Goal: Task Accomplishment & Management: Complete application form

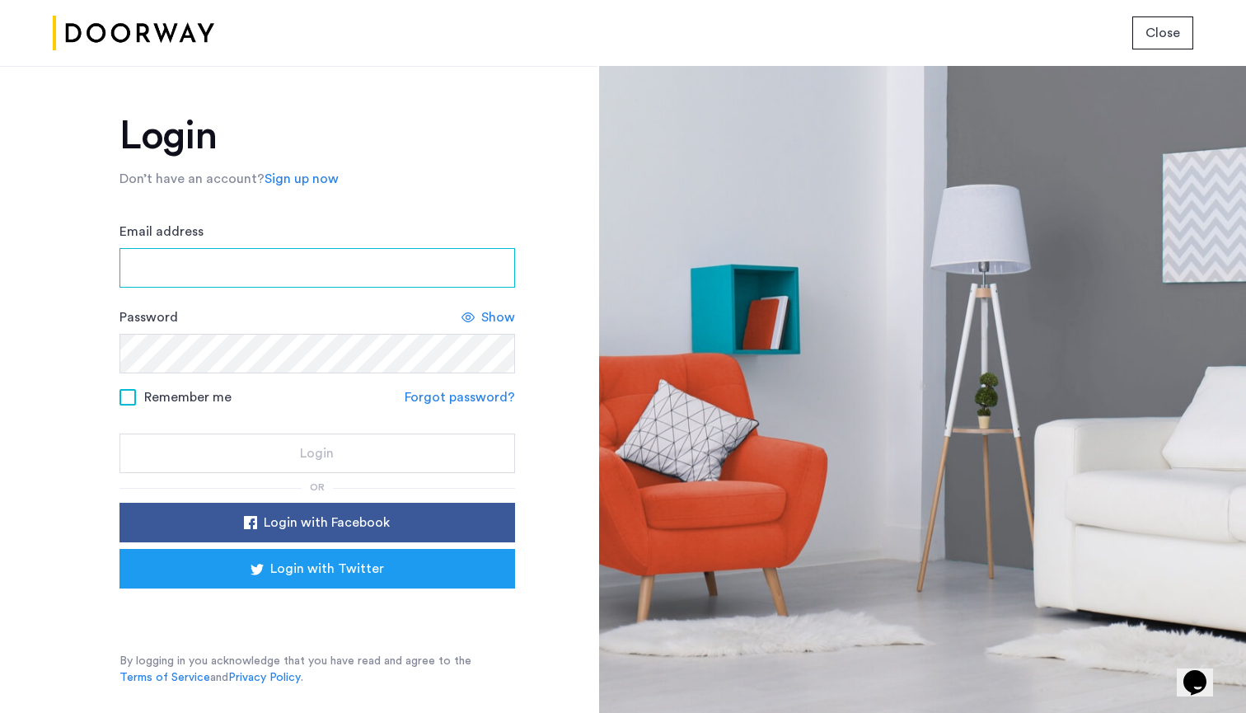
type input "**********"
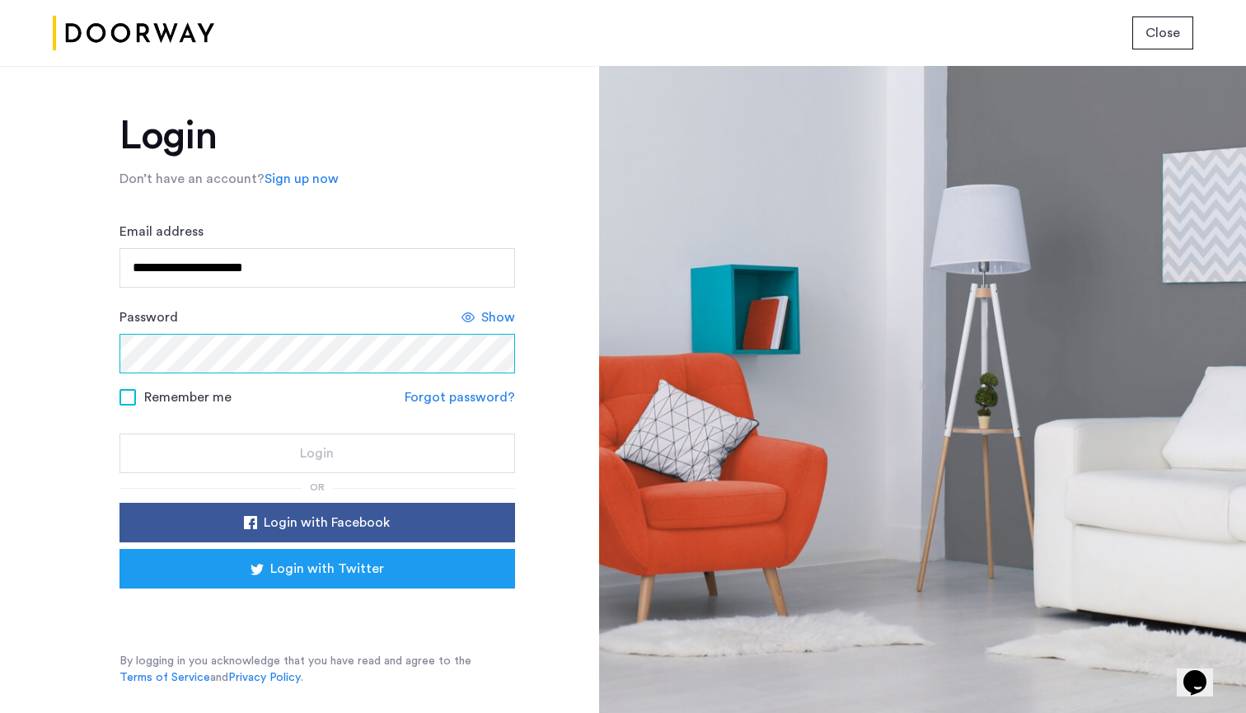
click at [316, 454] on button "Login" at bounding box center [316, 453] width 395 height 40
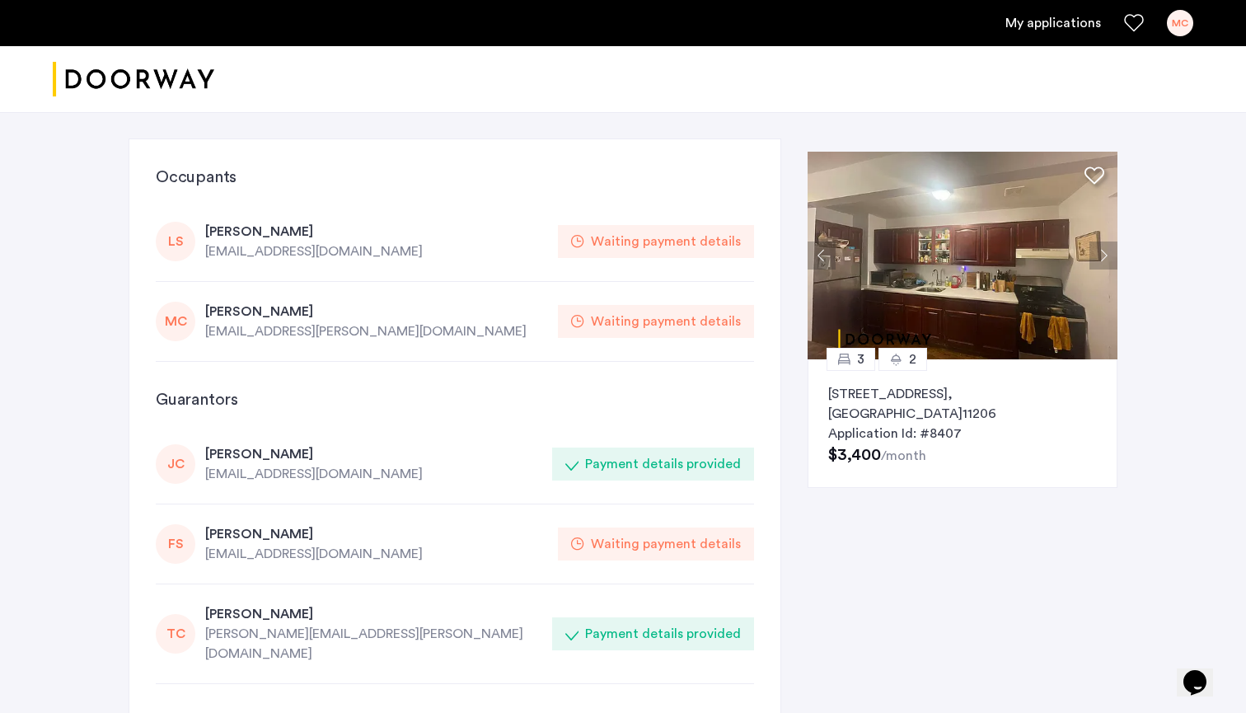
click at [1180, 36] on div "My applications MC" at bounding box center [623, 23] width 1246 height 46
click at [1176, 30] on div "MC" at bounding box center [1180, 23] width 26 height 26
click at [1035, 22] on div at bounding box center [623, 356] width 1246 height 713
click at [680, 269] on div "LS [PERSON_NAME] [EMAIL_ADDRESS][DOMAIN_NAME] Waiting payment details" at bounding box center [455, 242] width 598 height 80
click at [247, 326] on div "[EMAIL_ADDRESS][PERSON_NAME][DOMAIN_NAME]" at bounding box center [376, 331] width 343 height 20
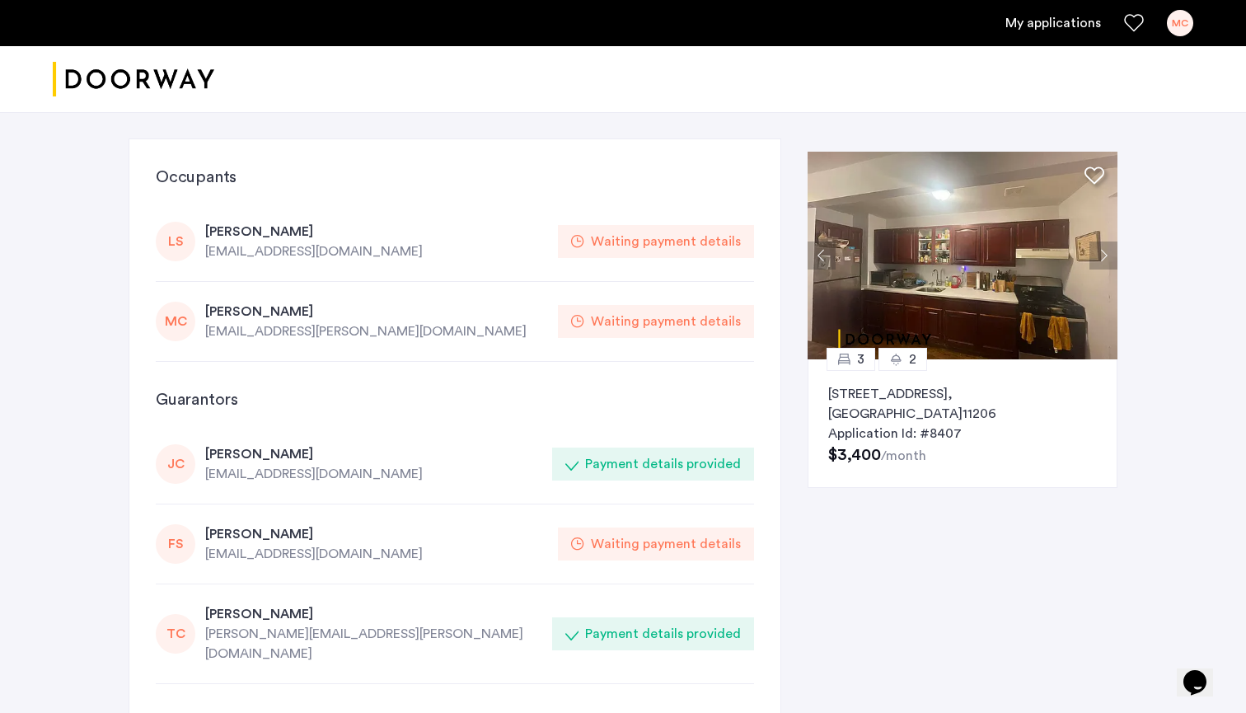
click at [1073, 22] on link "My applications" at bounding box center [1053, 23] width 96 height 20
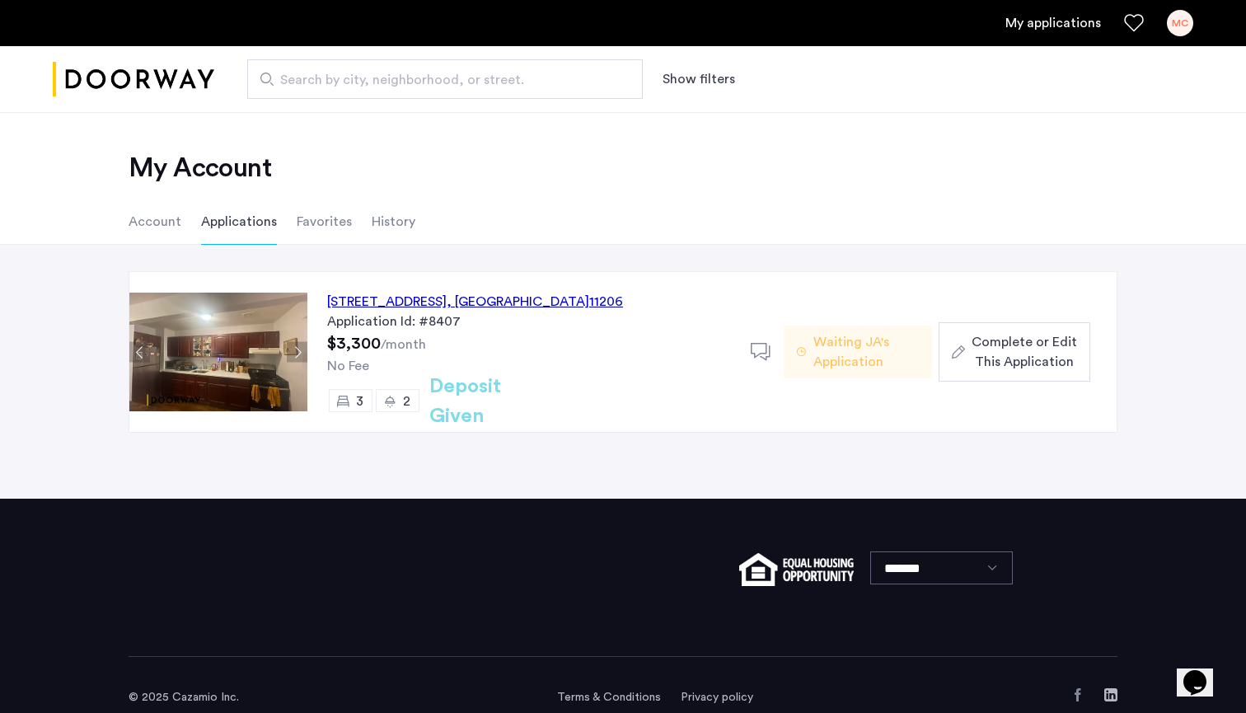
click at [1032, 352] on span "Complete or Edit This Application" at bounding box center [1023, 352] width 105 height 40
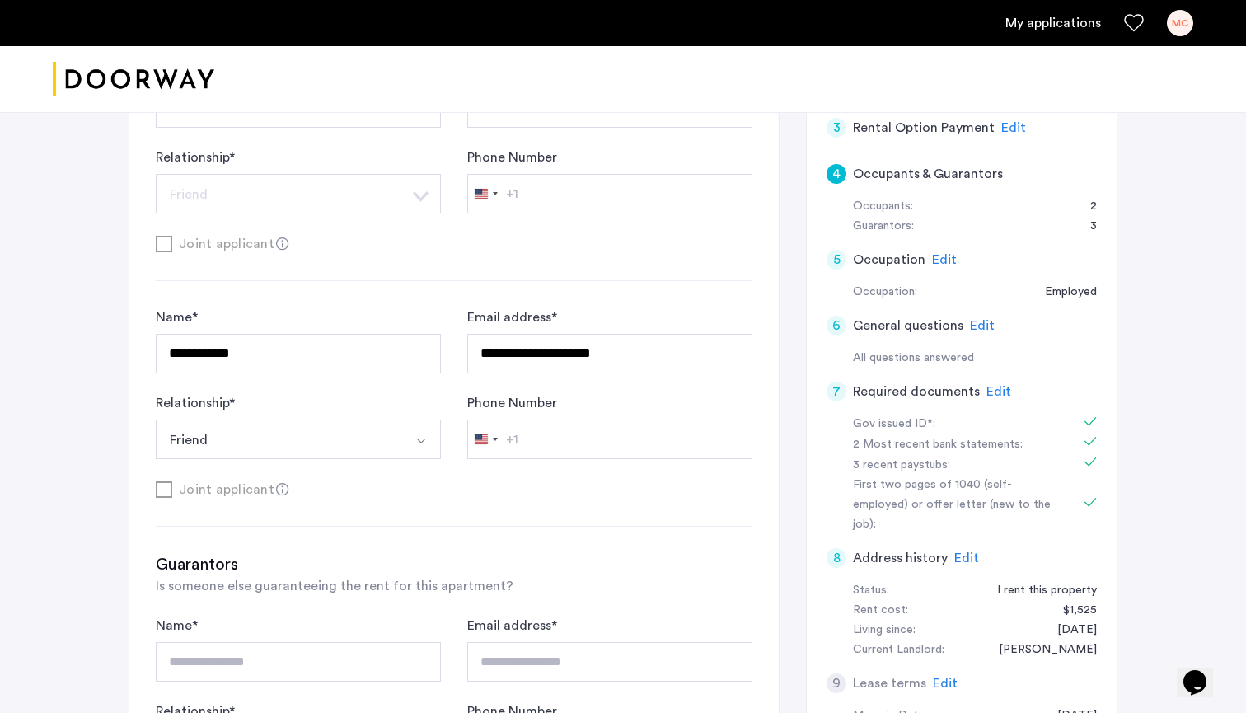
scroll to position [438, 0]
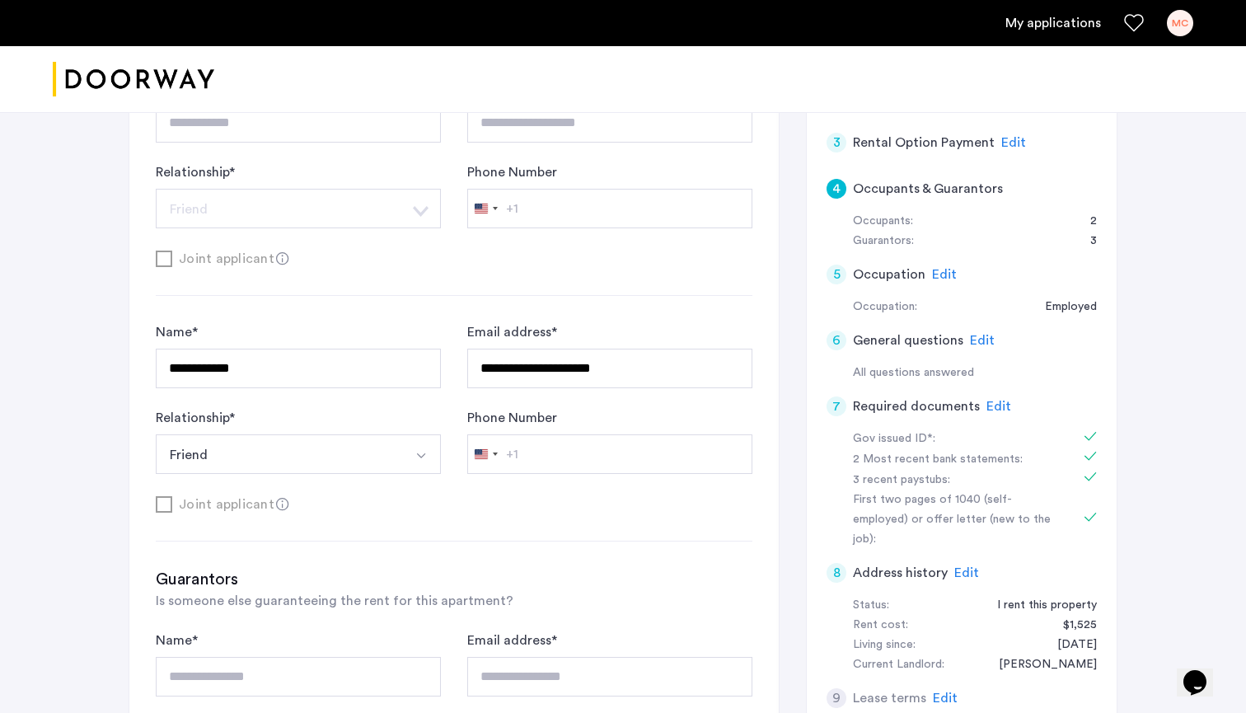
click at [845, 132] on div "3 Rental Option Payment Edit" at bounding box center [961, 142] width 270 height 46
click at [1008, 137] on span "Edit" at bounding box center [1013, 142] width 25 height 13
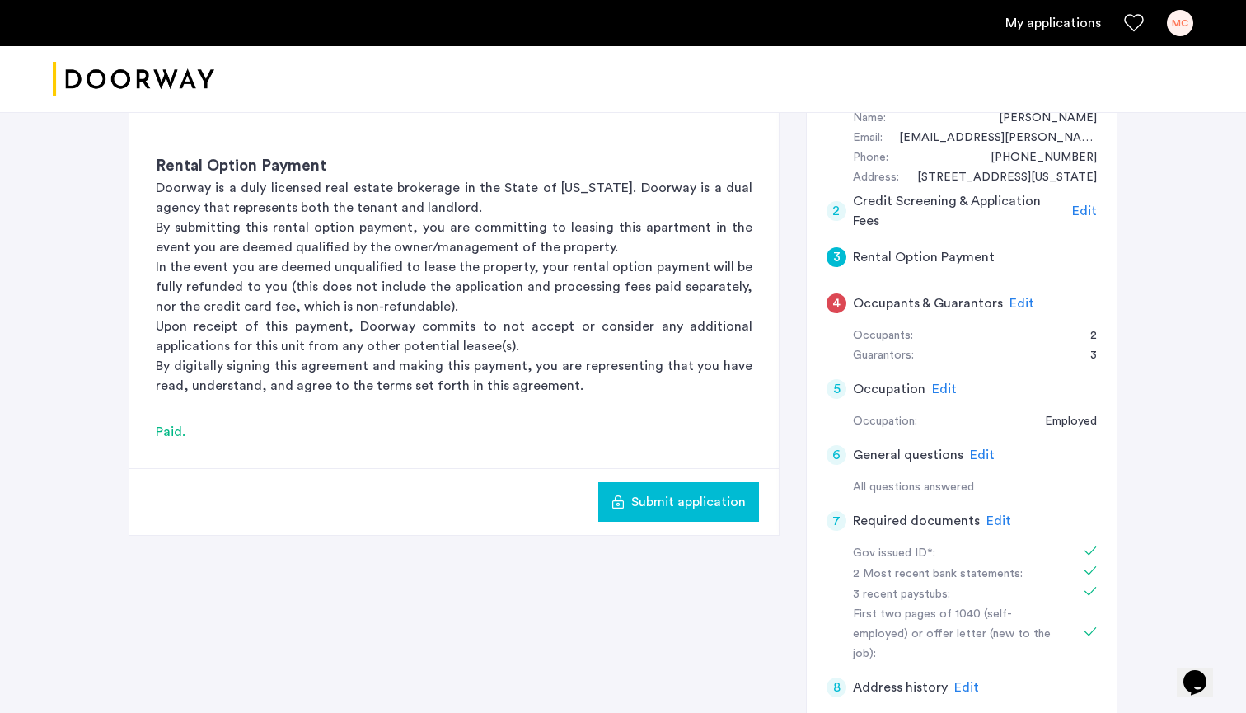
scroll to position [334, 0]
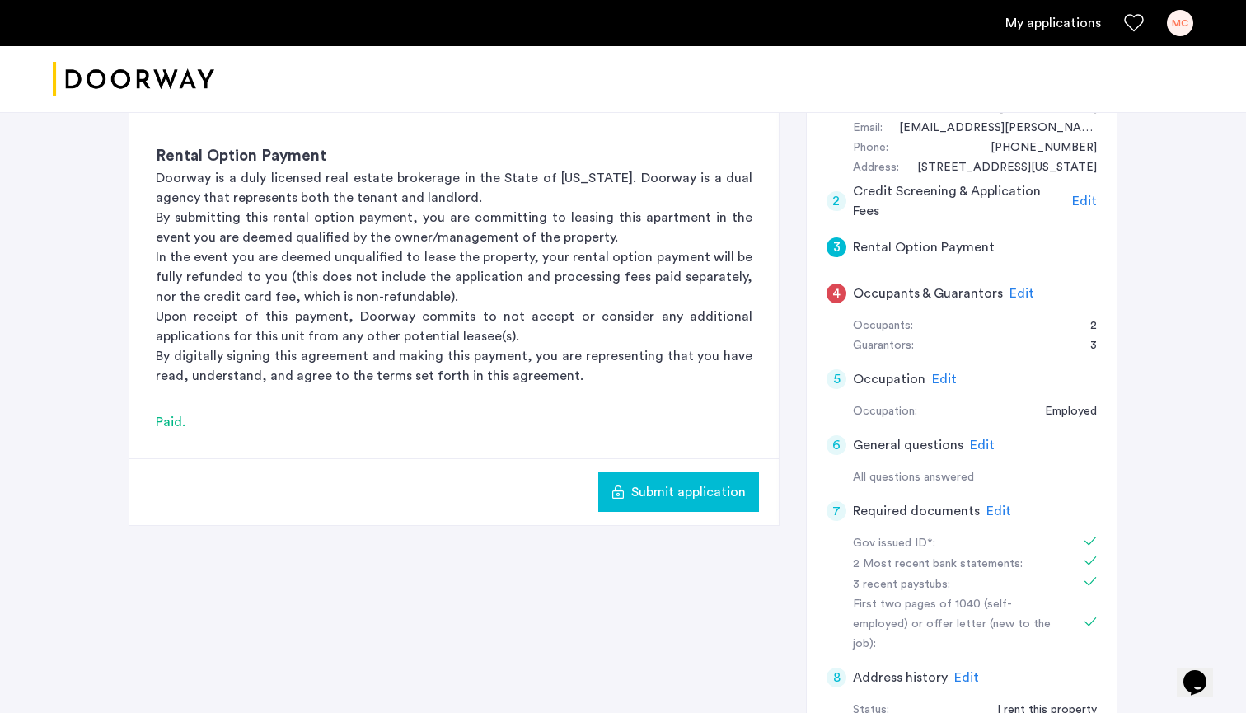
click at [675, 502] on button "Submit application" at bounding box center [678, 492] width 161 height 40
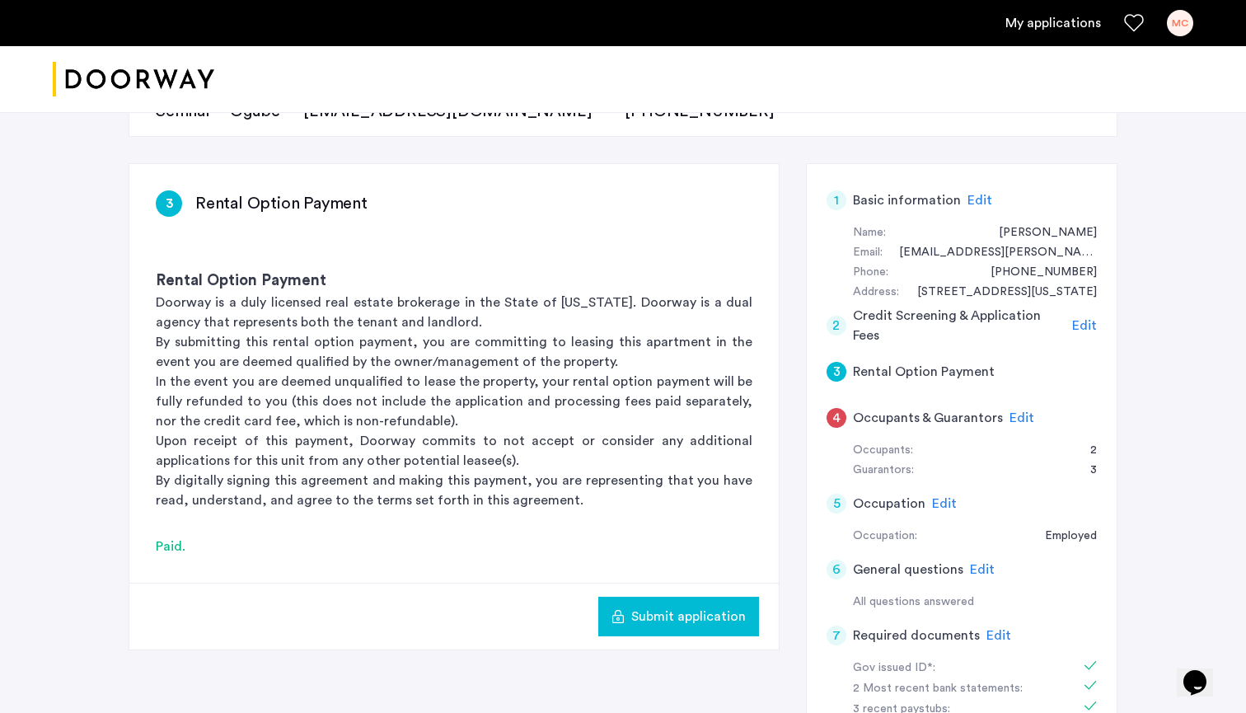
scroll to position [203, 0]
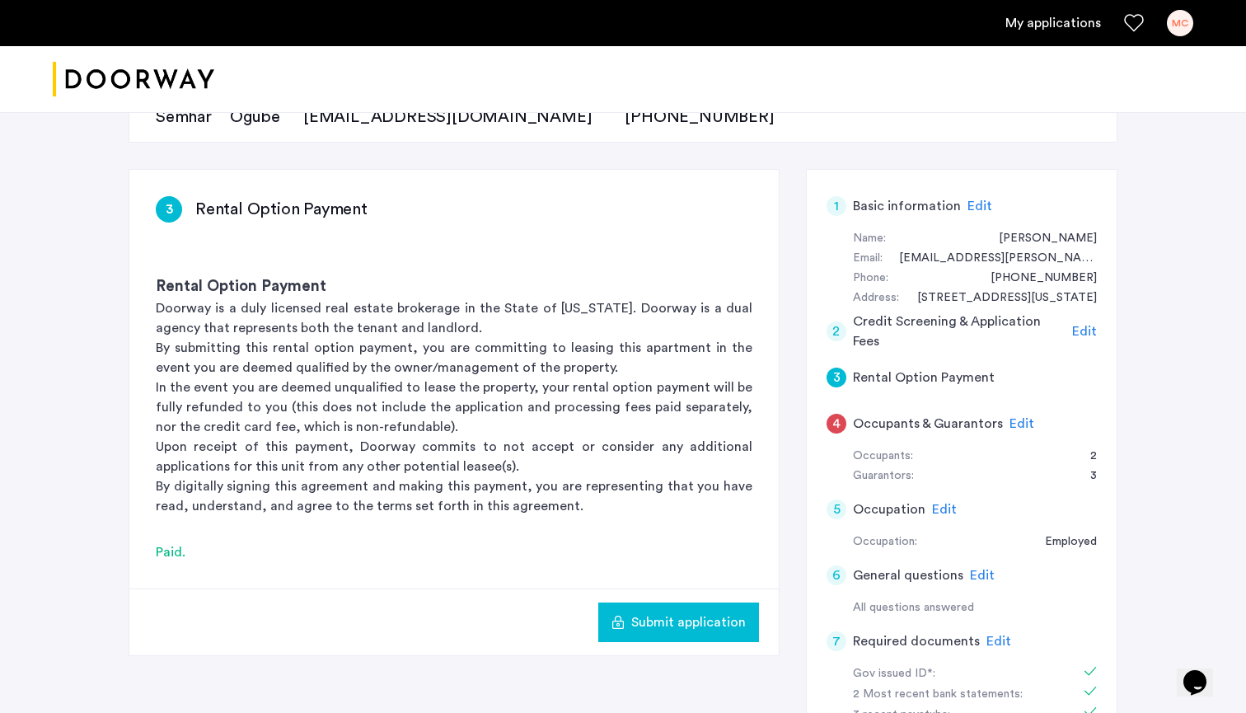
click at [835, 373] on div "3" at bounding box center [836, 377] width 20 height 20
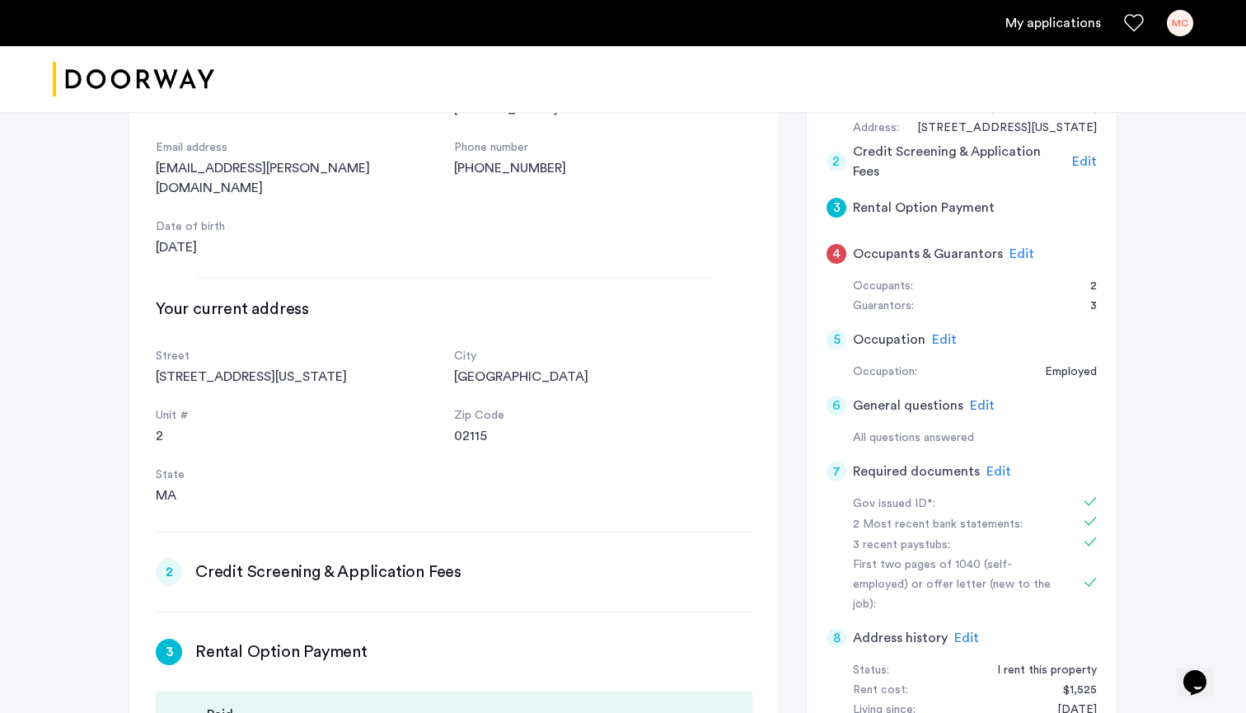
scroll to position [0, 623]
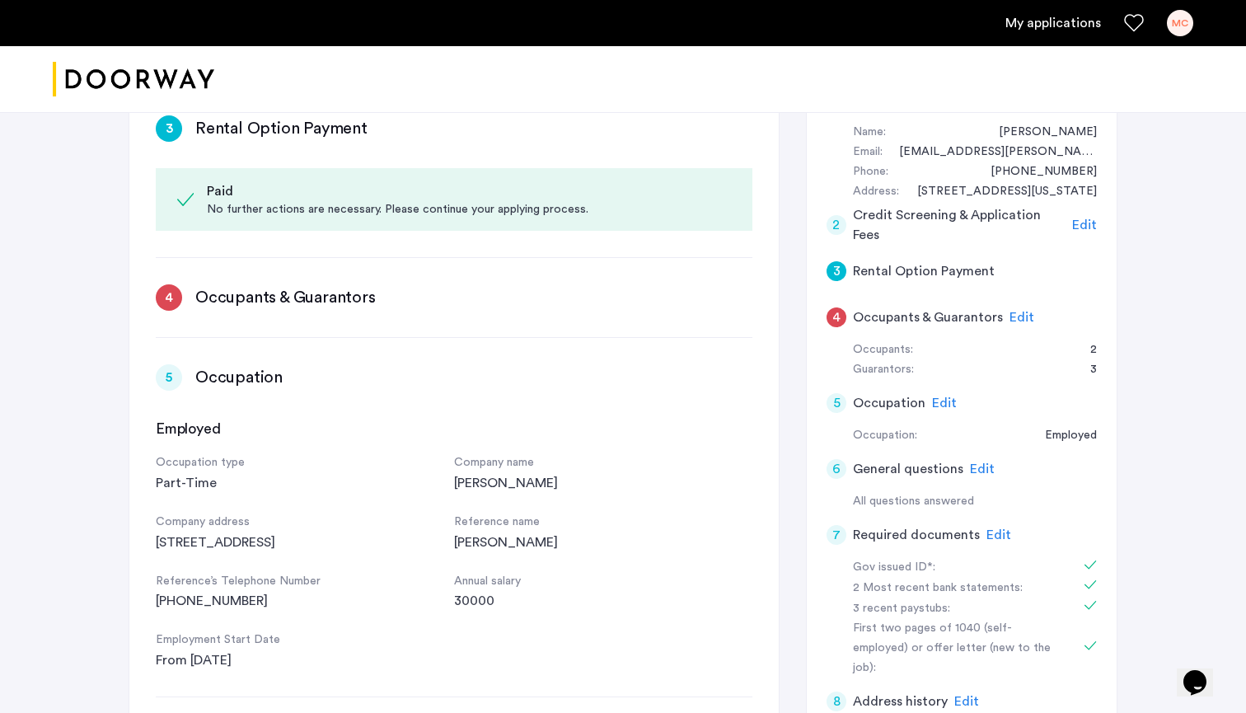
click at [830, 313] on div "4" at bounding box center [836, 317] width 20 height 20
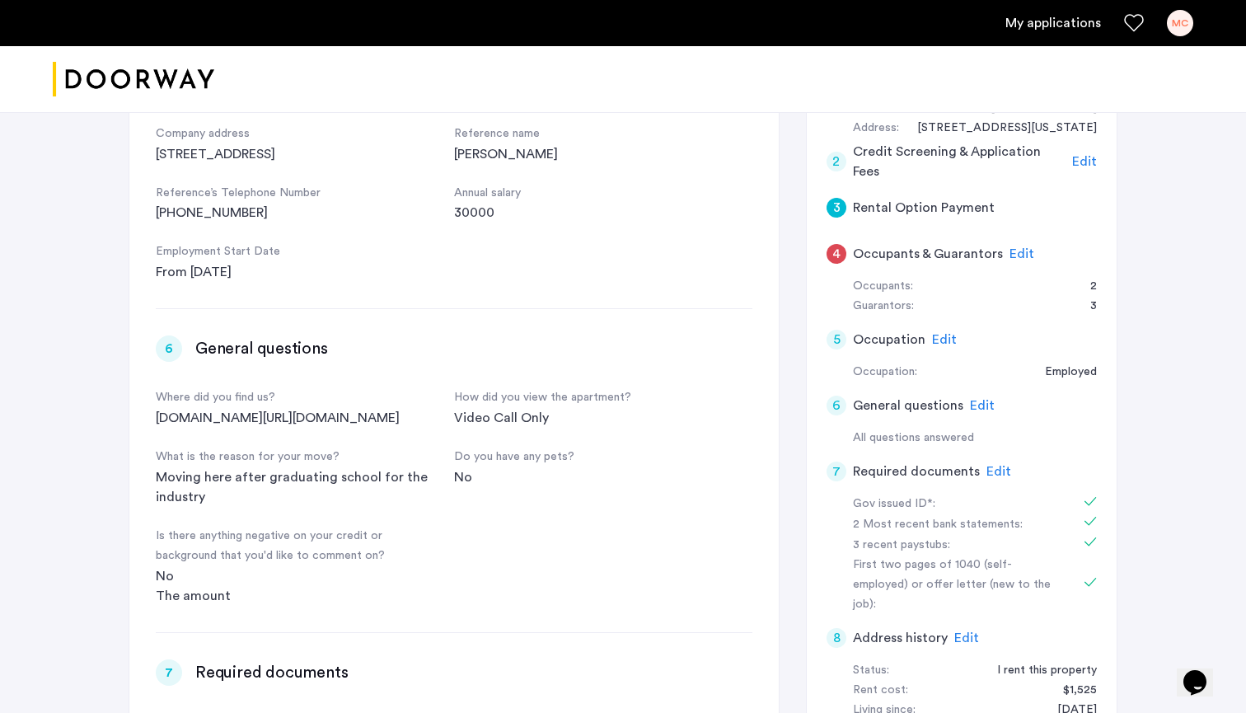
scroll to position [923, 0]
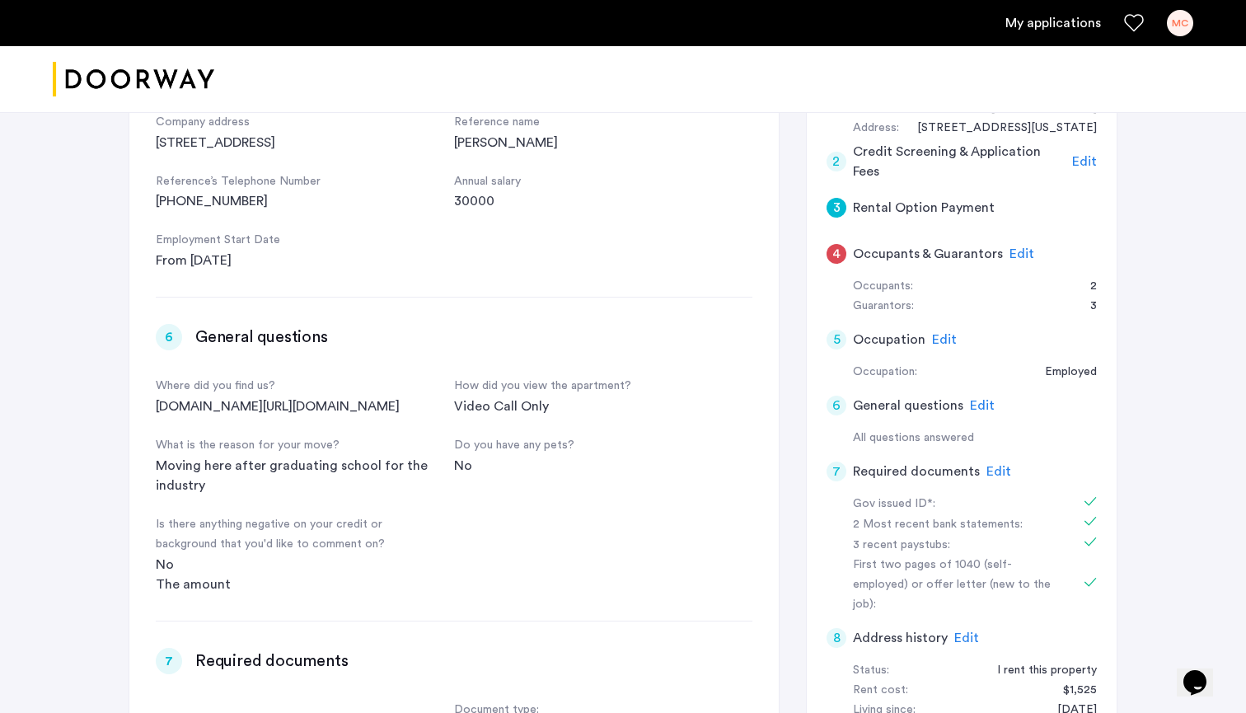
click at [196, 522] on div "Is there anything negative on your credit or background that you'd like to comm…" at bounding box center [305, 535] width 298 height 40
click at [974, 400] on span "Edit" at bounding box center [982, 405] width 25 height 13
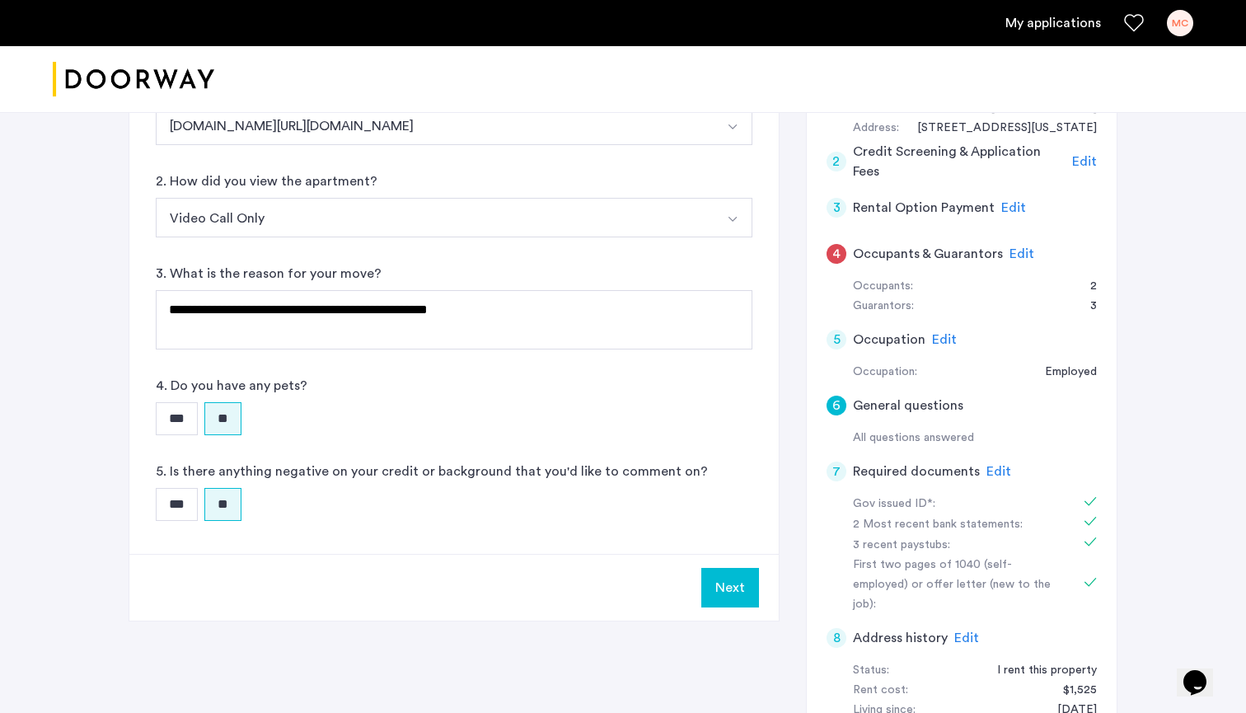
click at [185, 501] on input "***" at bounding box center [177, 504] width 42 height 33
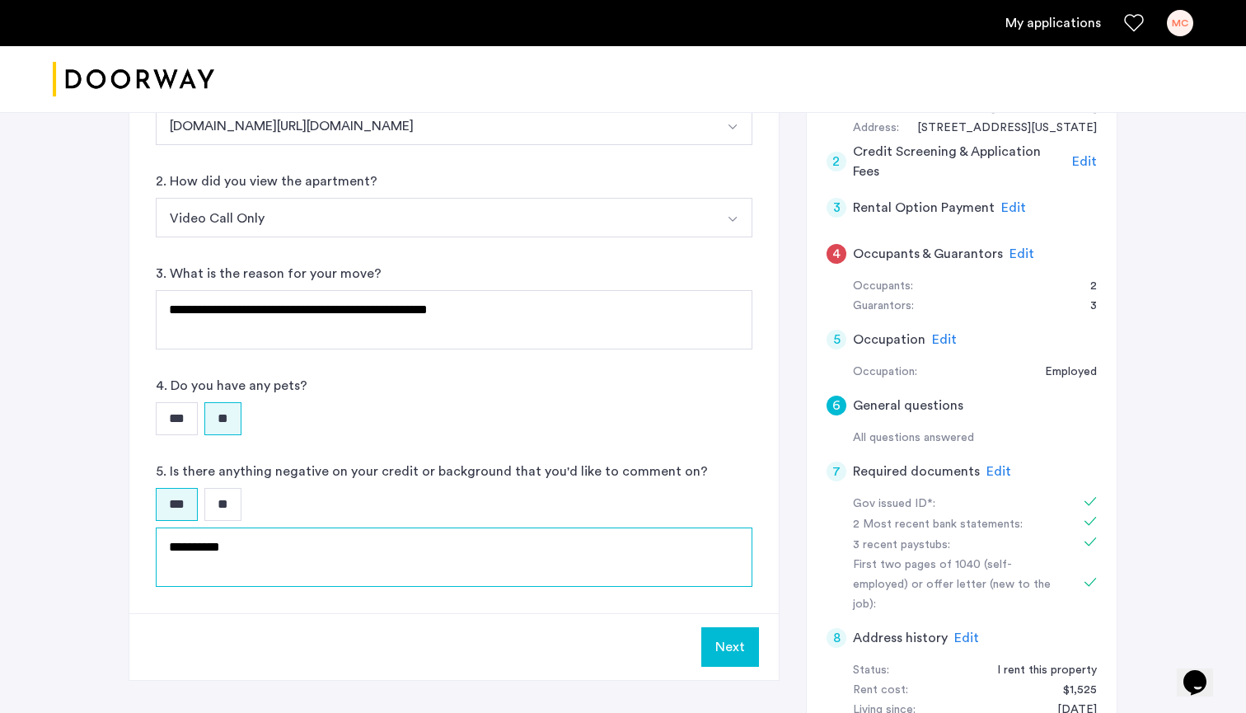
drag, startPoint x: 247, startPoint y: 550, endPoint x: 94, endPoint y: 514, distance: 157.5
click at [94, 514] on div "**********" at bounding box center [623, 302] width 1246 height 1127
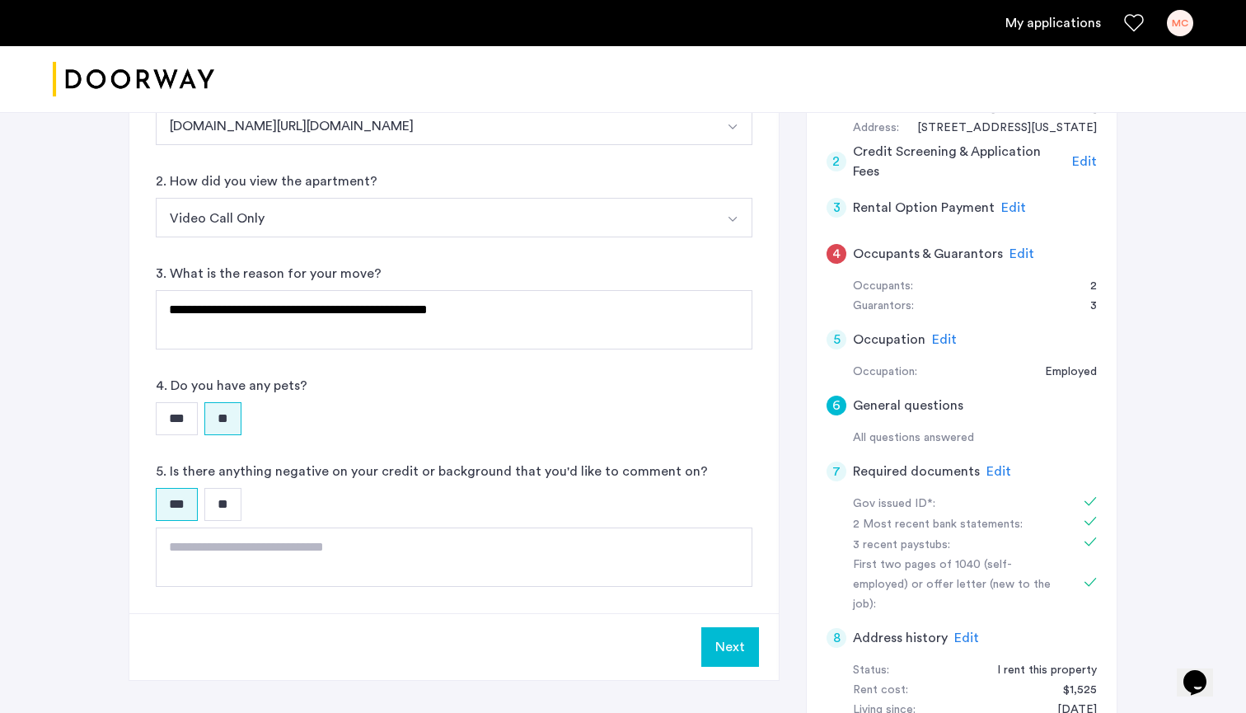
click at [289, 501] on div "*** **" at bounding box center [454, 504] width 596 height 33
click at [220, 506] on input "**" at bounding box center [222, 504] width 37 height 33
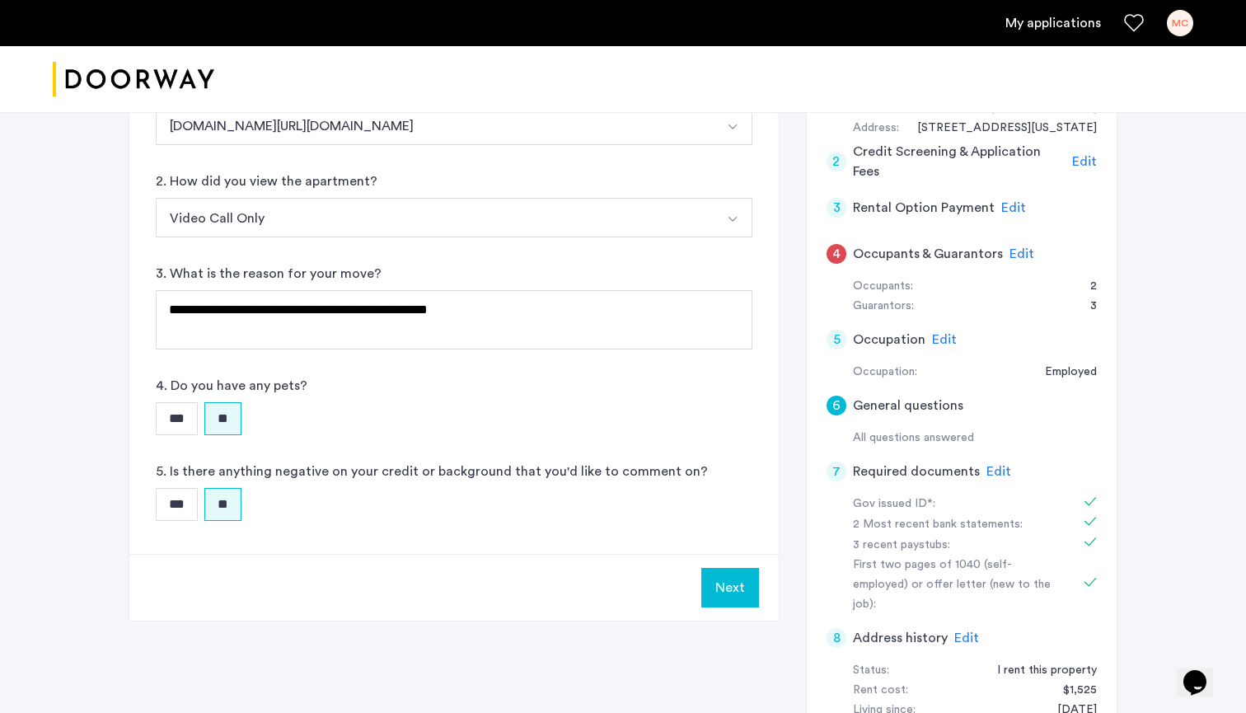
click at [743, 580] on button "Next" at bounding box center [730, 588] width 58 height 40
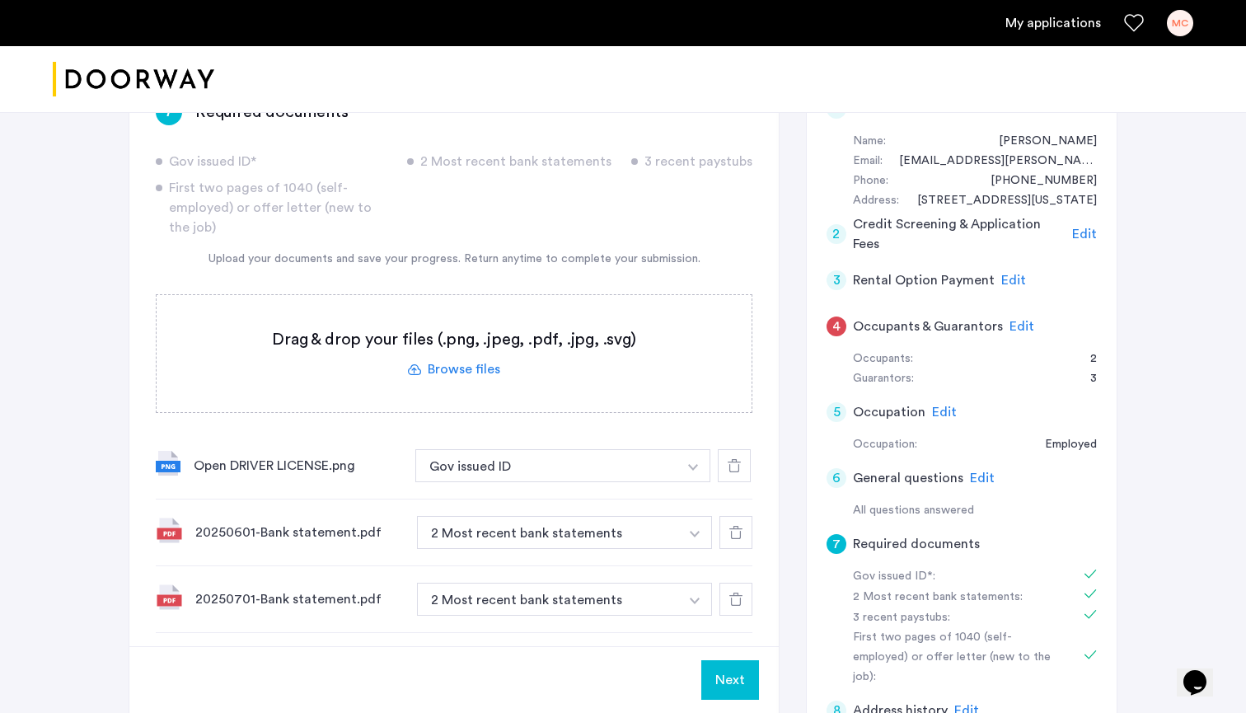
scroll to position [338, 0]
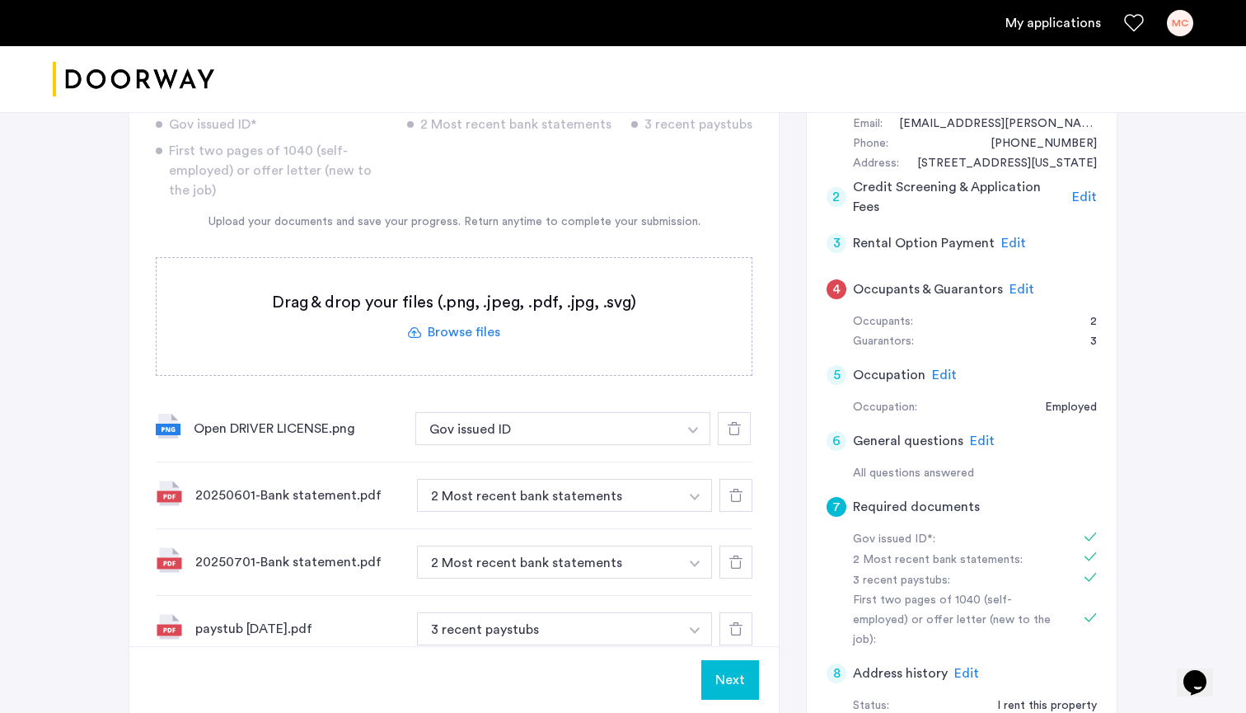
click at [1005, 238] on span "Edit" at bounding box center [1013, 242] width 25 height 13
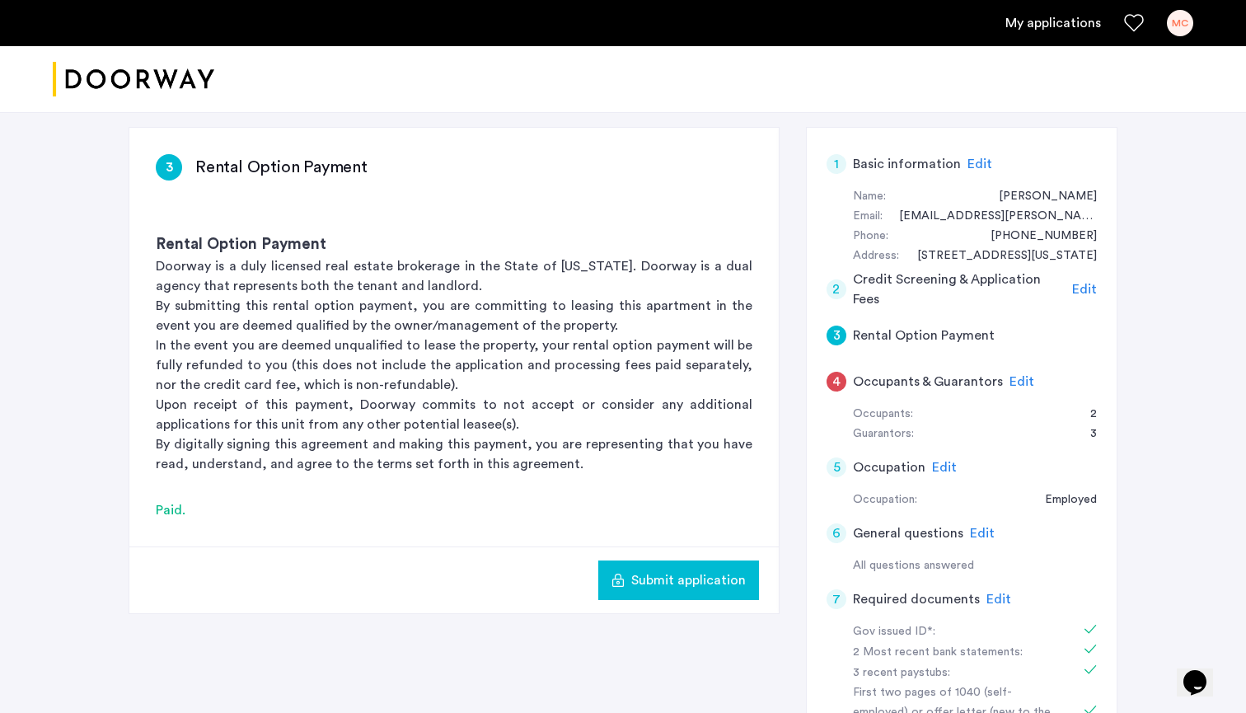
scroll to position [236, 0]
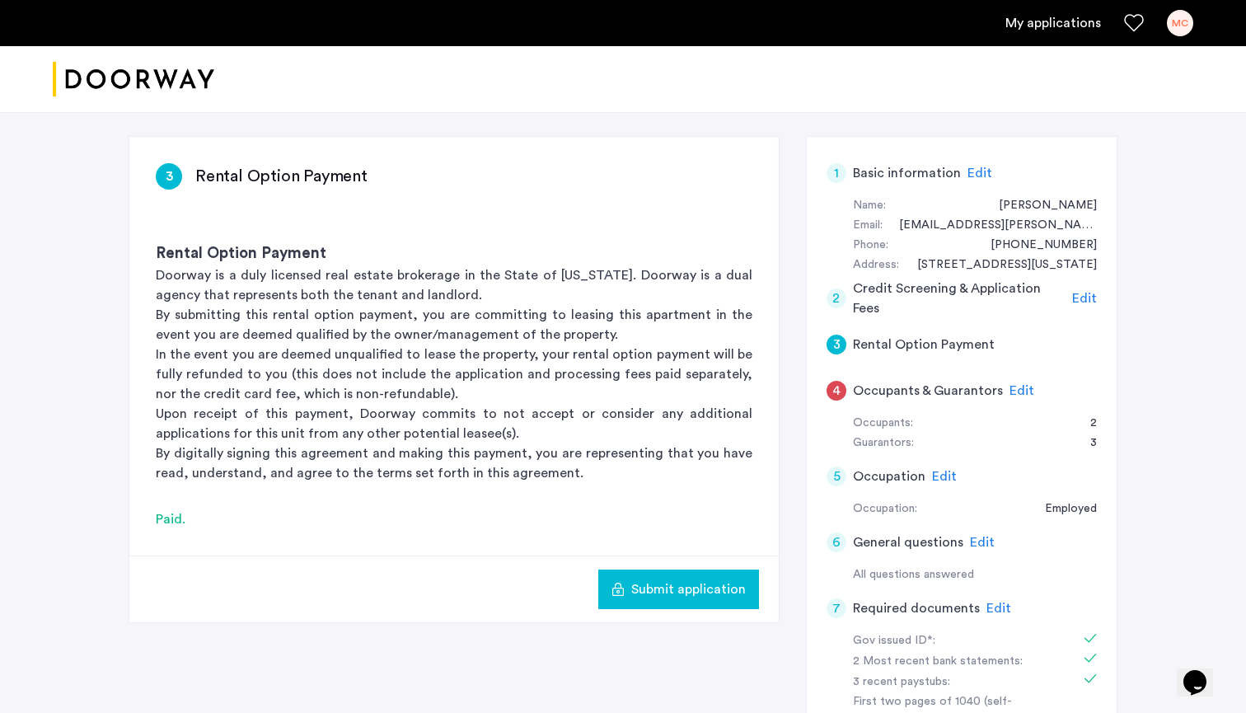
click at [1074, 296] on span "Edit" at bounding box center [1084, 298] width 25 height 13
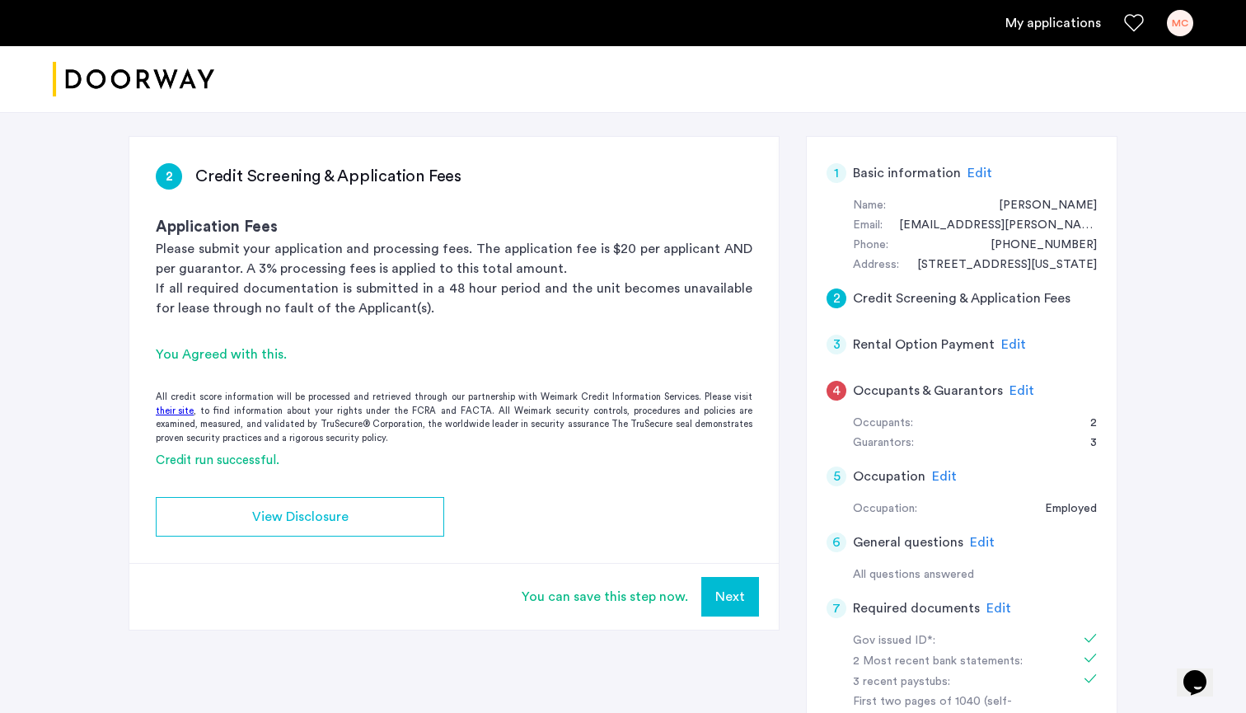
click at [715, 595] on button "Next" at bounding box center [730, 597] width 58 height 40
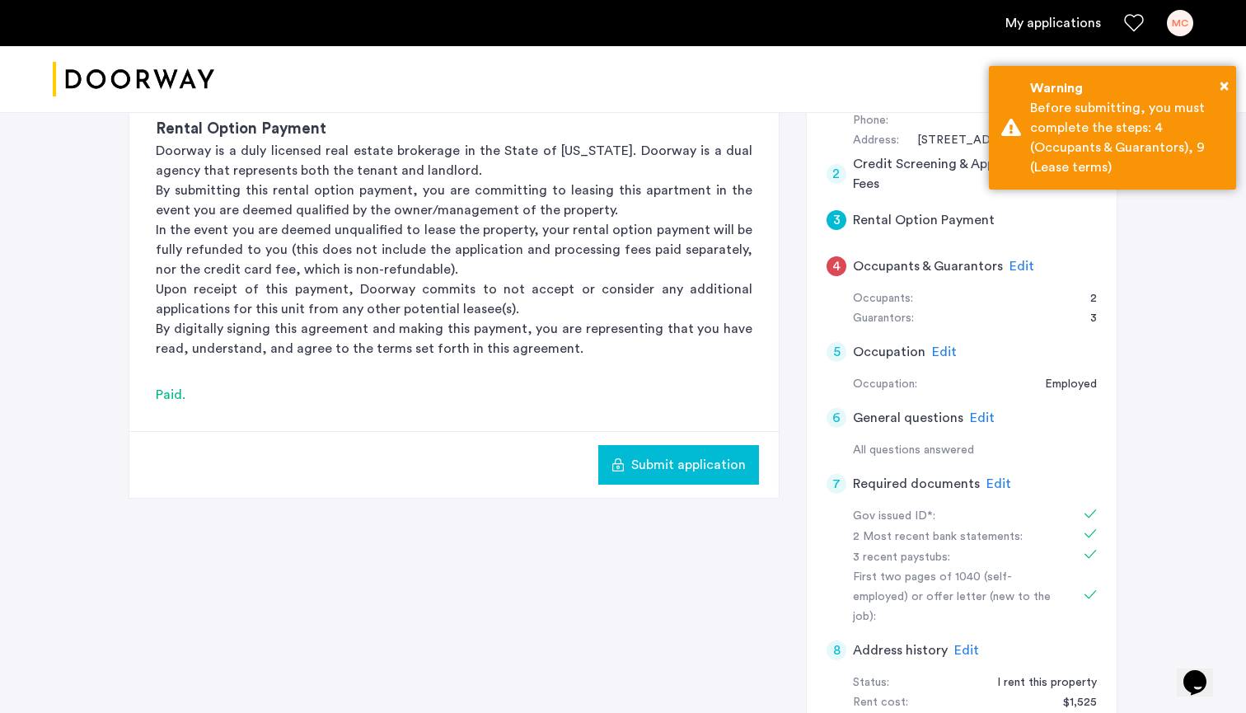
scroll to position [332, 0]
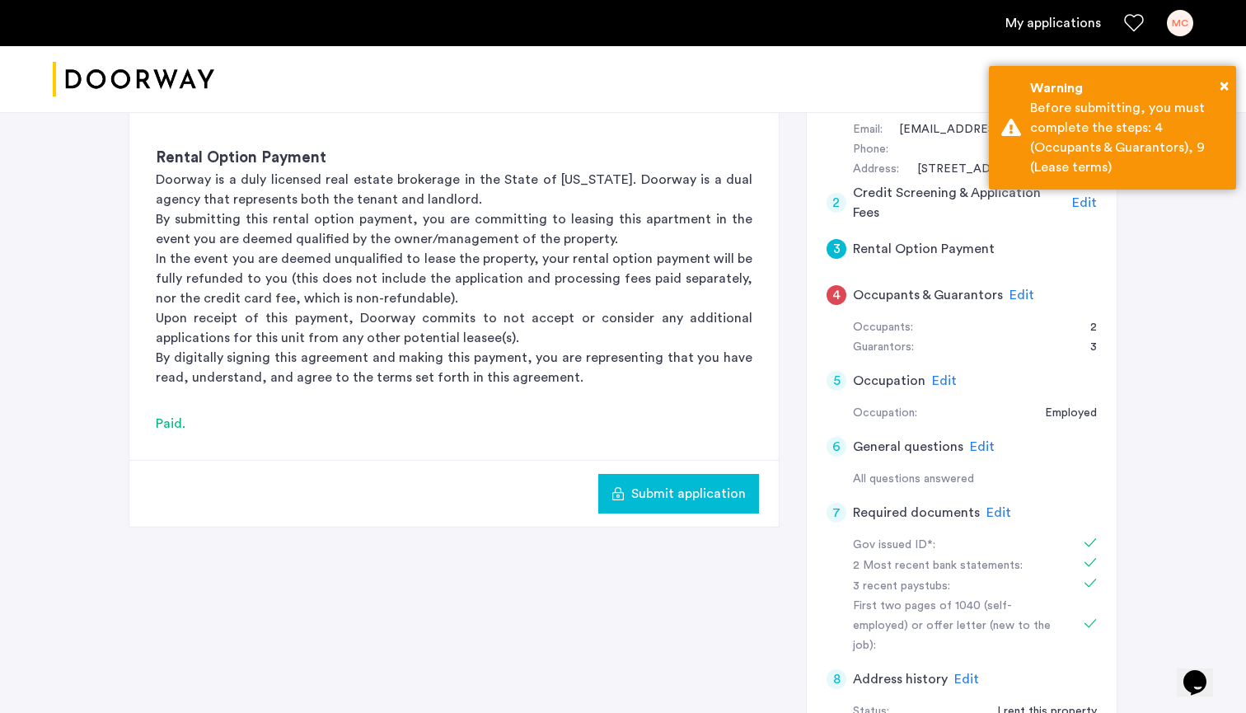
click at [1010, 289] on span "Edit" at bounding box center [1021, 294] width 25 height 13
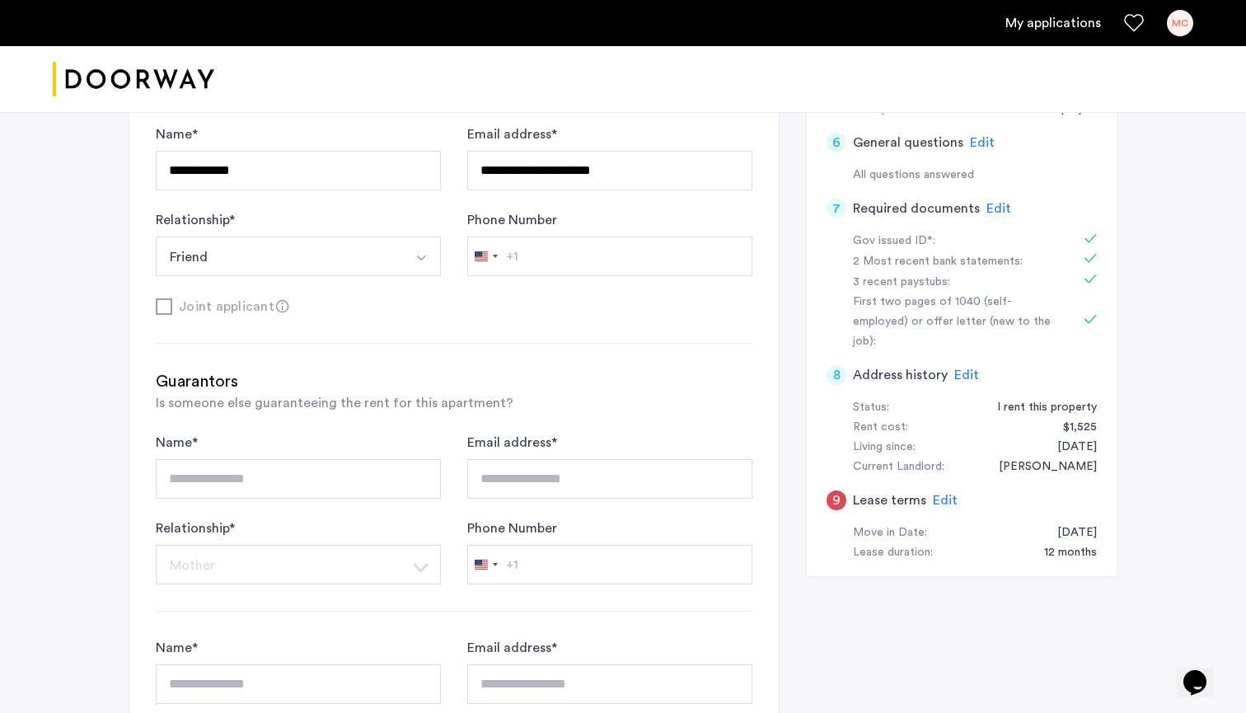
scroll to position [623, 0]
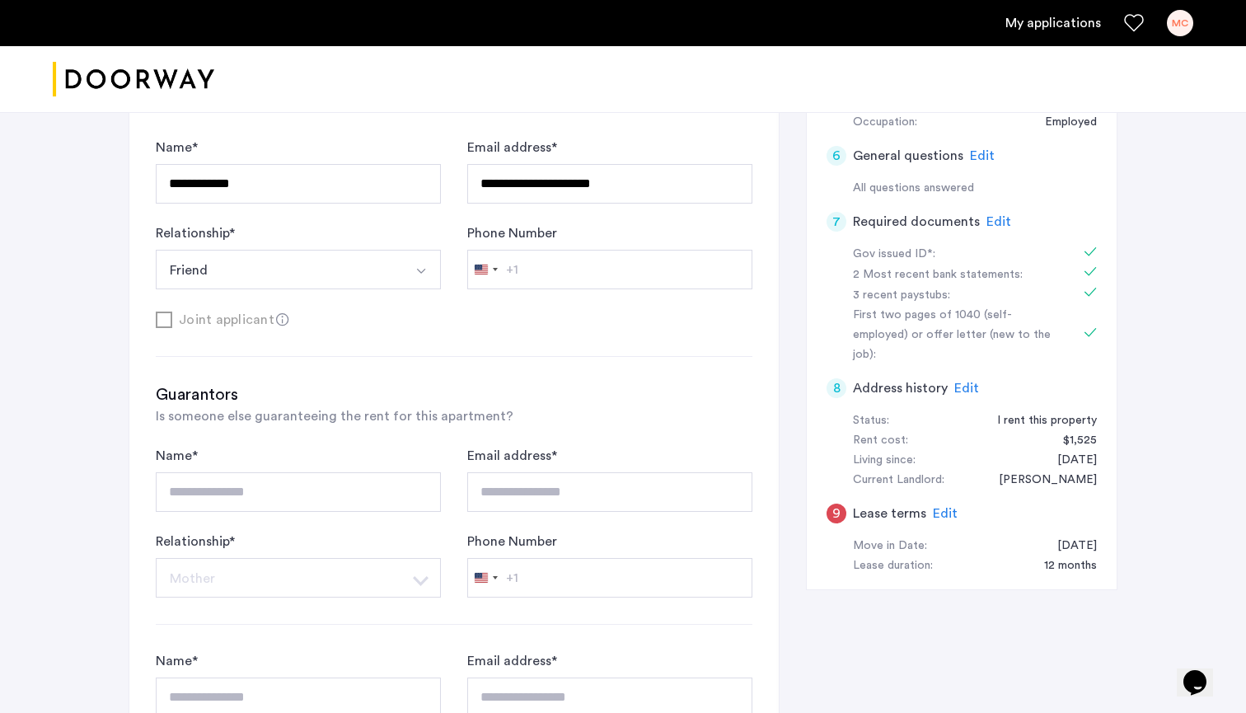
click at [939, 507] on span "Edit" at bounding box center [945, 513] width 25 height 13
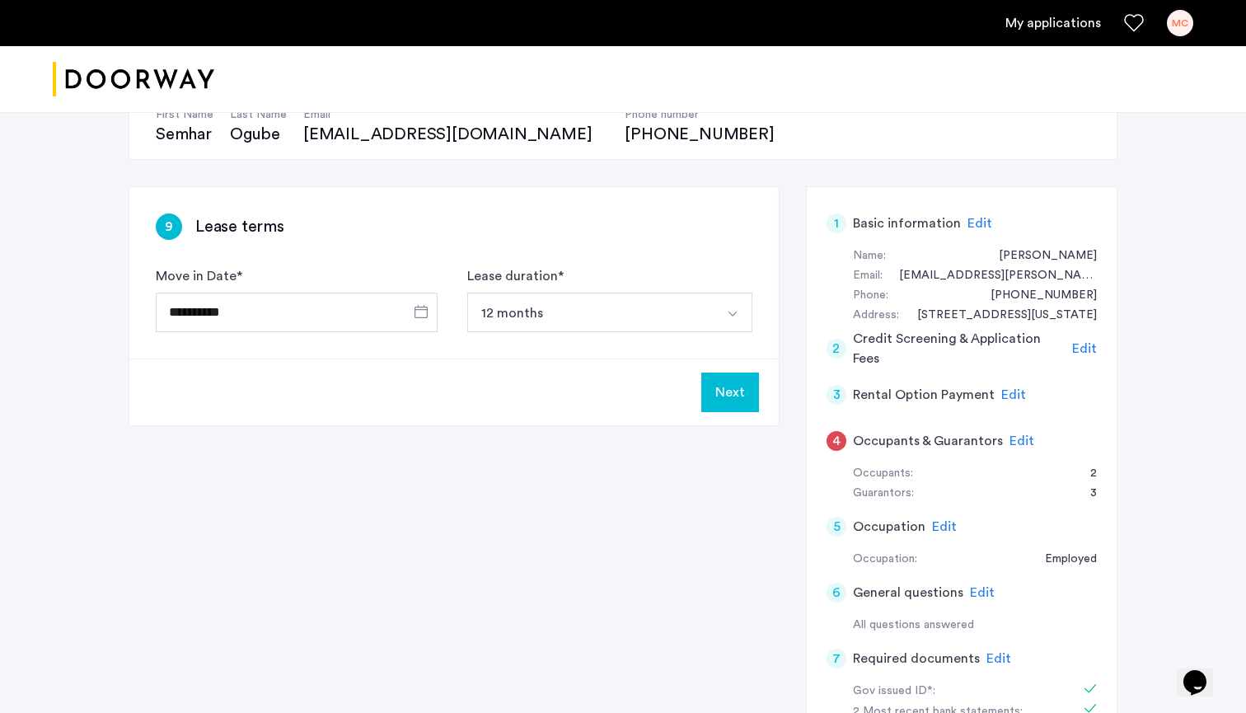
scroll to position [185, 0]
click at [601, 324] on button "12 months" at bounding box center [590, 314] width 246 height 40
click at [617, 274] on div "Lease duration * 12 months 12 months" at bounding box center [609, 301] width 285 height 66
click at [718, 391] on button "Next" at bounding box center [730, 394] width 58 height 40
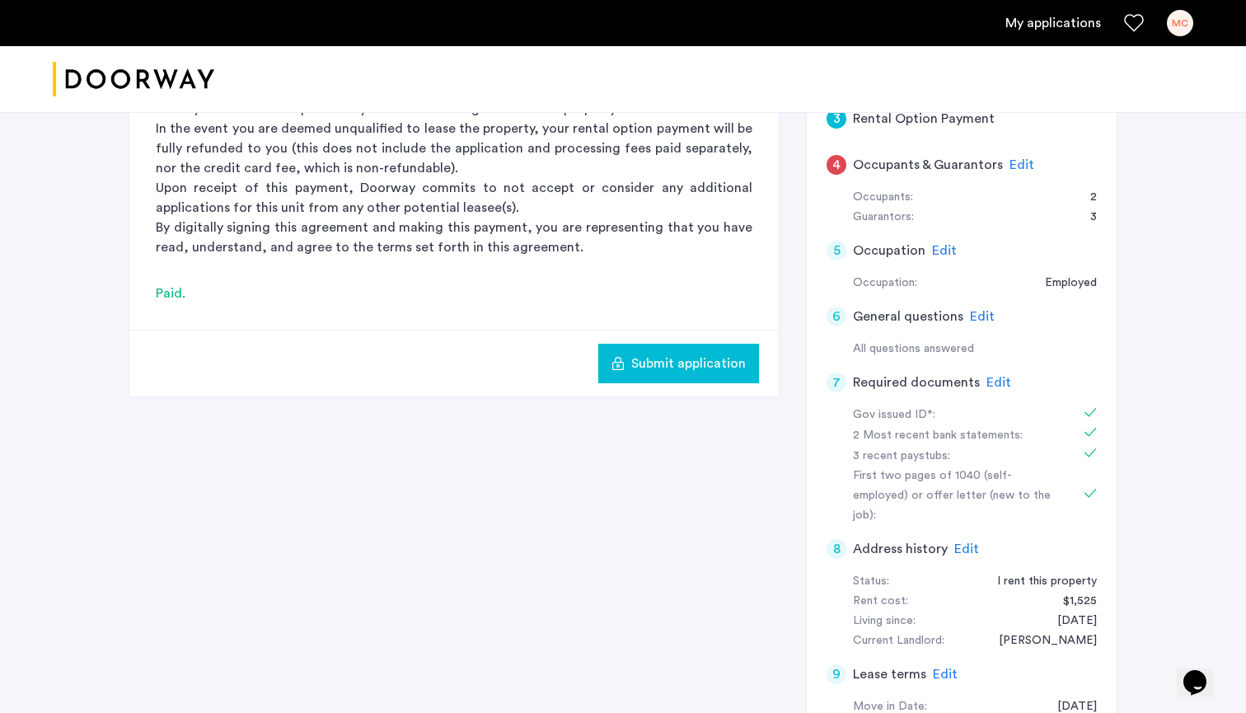
scroll to position [348, 0]
